Goal: Find specific page/section

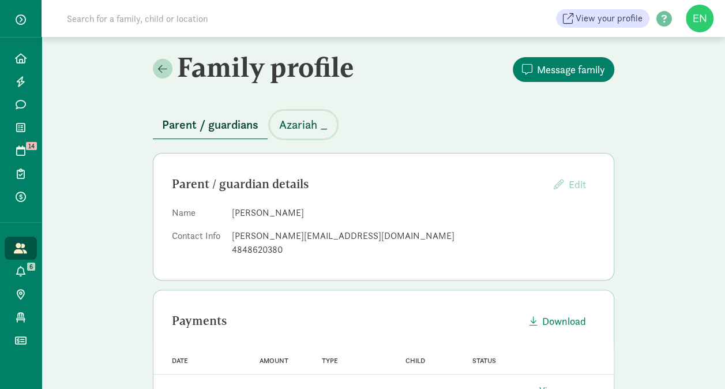
click at [293, 125] on span "Azariah _" at bounding box center [303, 124] width 48 height 18
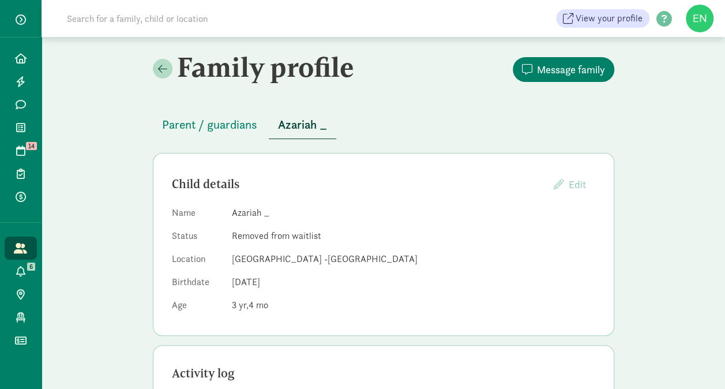
click at [176, 7] on input at bounding box center [222, 18] width 324 height 23
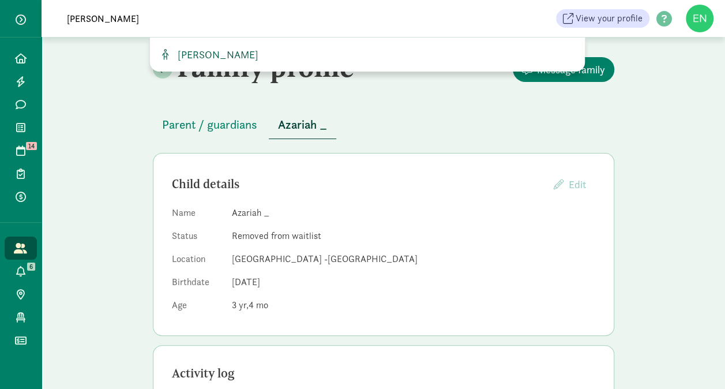
type input "[PERSON_NAME]"
click at [195, 57] on span "[PERSON_NAME]" at bounding box center [215, 54] width 85 height 13
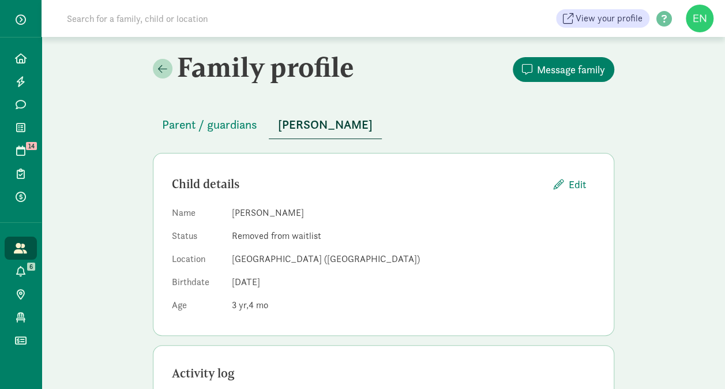
click at [180, 18] on input at bounding box center [222, 18] width 324 height 23
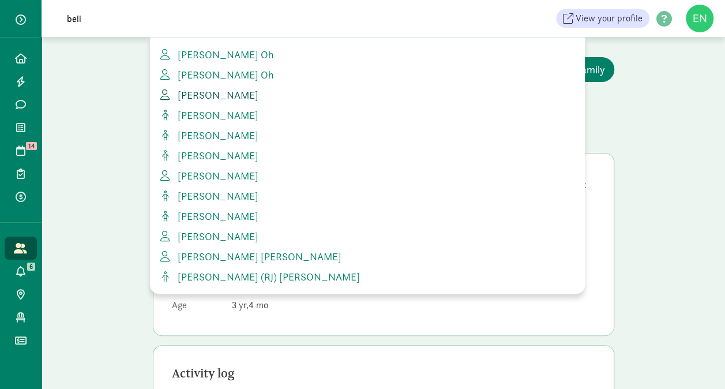
type input "bell"
click at [194, 95] on span "[PERSON_NAME]" at bounding box center [215, 94] width 85 height 13
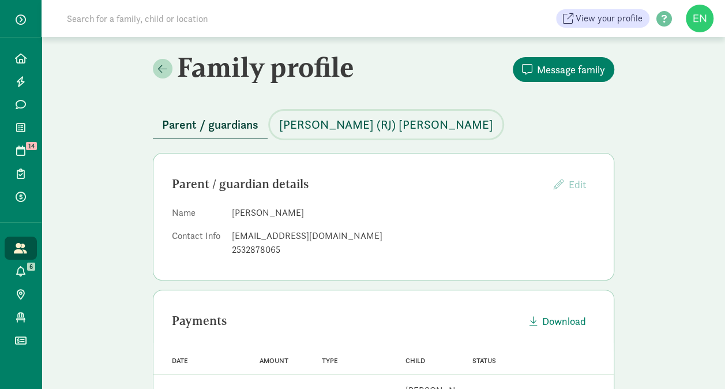
click at [313, 128] on span "[PERSON_NAME] (RJ) [PERSON_NAME]" at bounding box center [386, 124] width 214 height 18
